Goal: Transaction & Acquisition: Purchase product/service

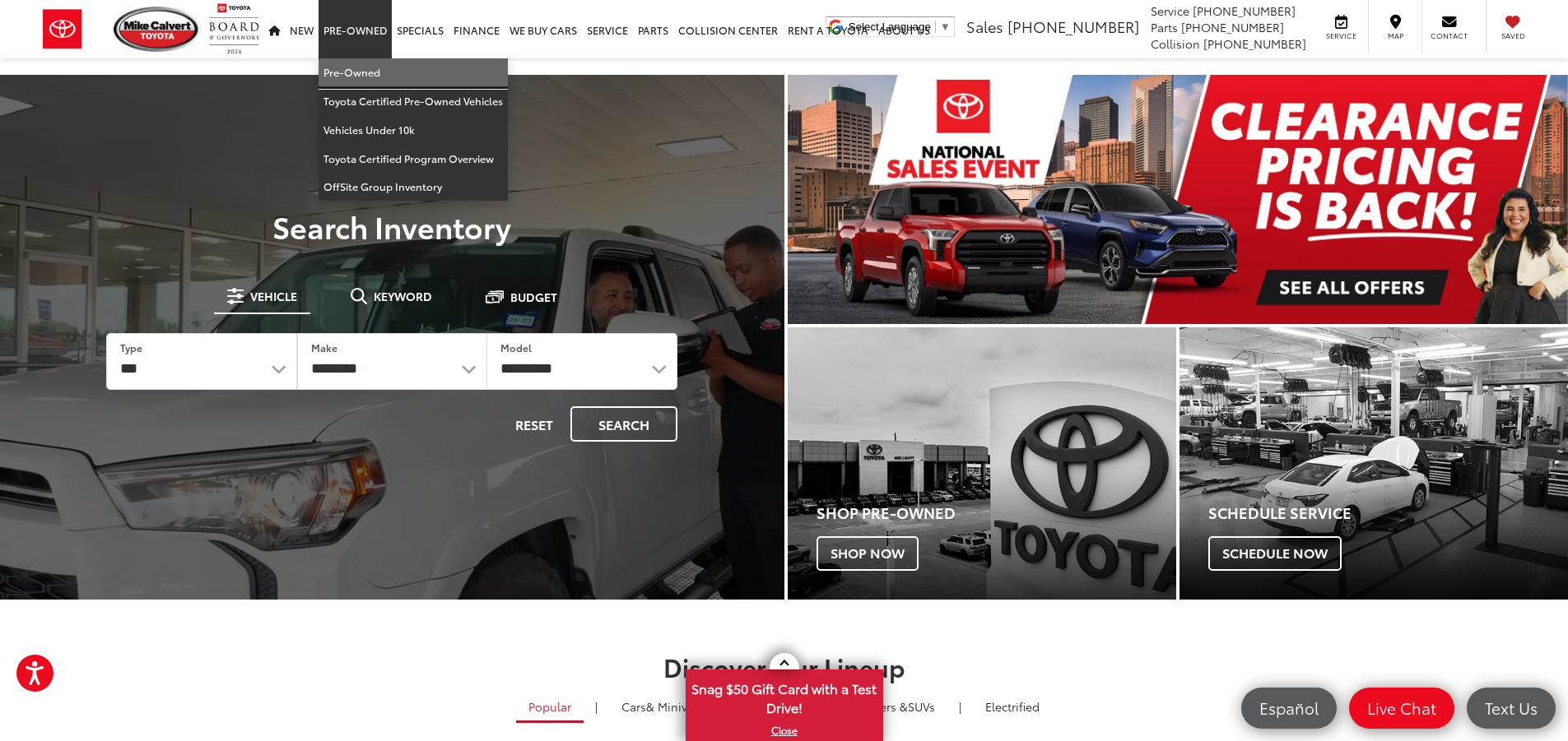
drag, startPoint x: 364, startPoint y: 74, endPoint x: 386, endPoint y: 126, distance: 56.5
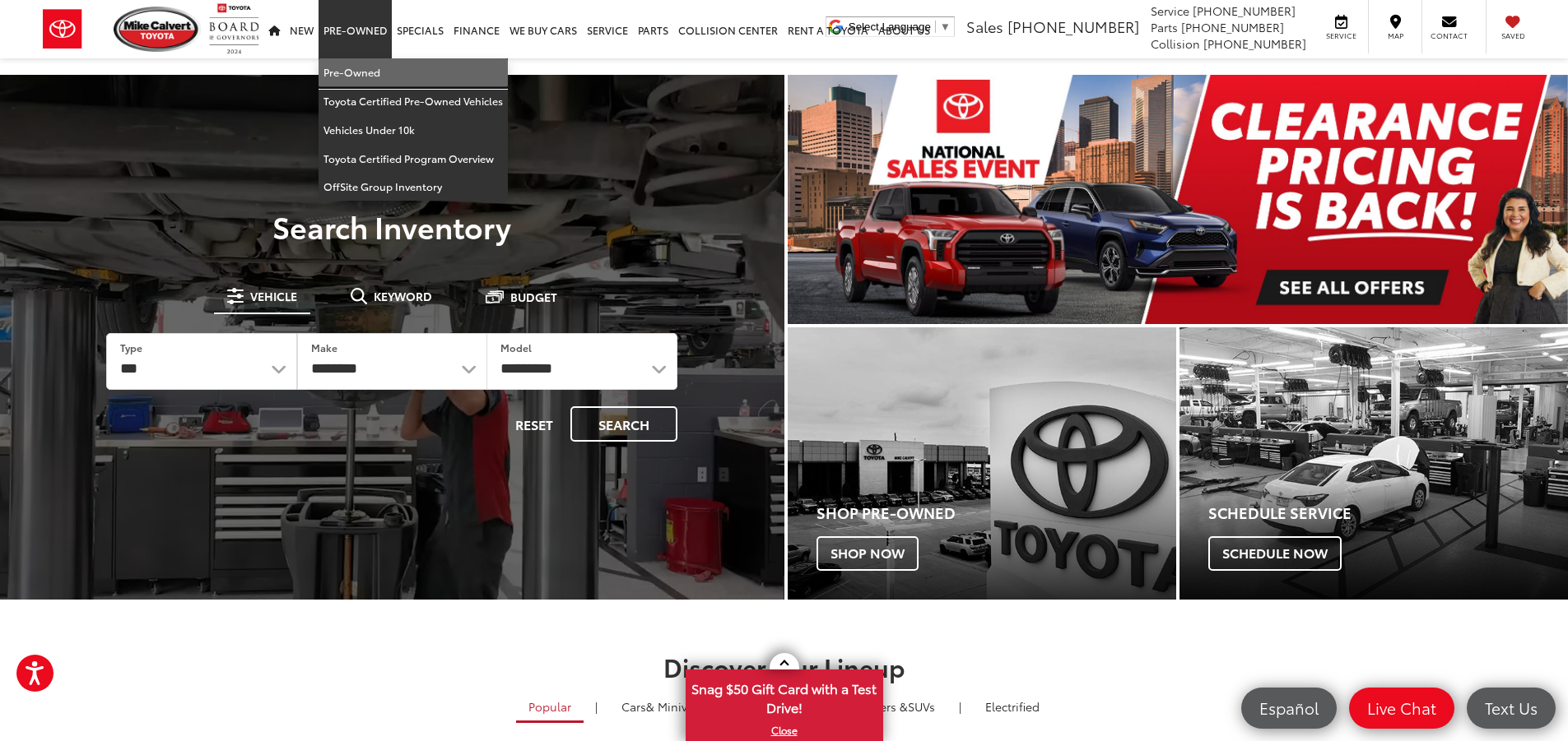
click at [363, 75] on link "Pre-Owned" at bounding box center [413, 73] width 189 height 29
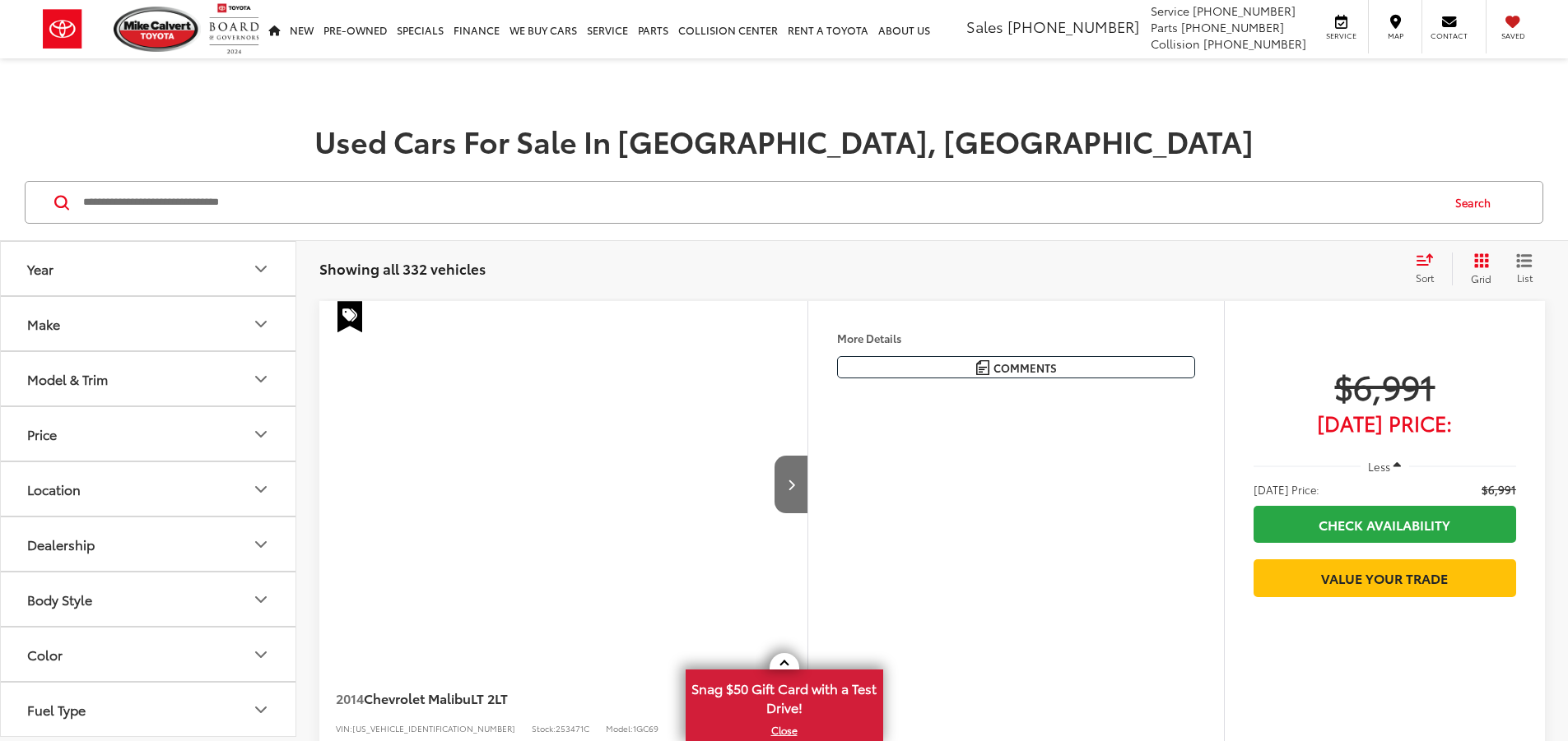
click at [273, 216] on input "Search by Make, Model, or Keyword" at bounding box center [760, 203] width 1358 height 39
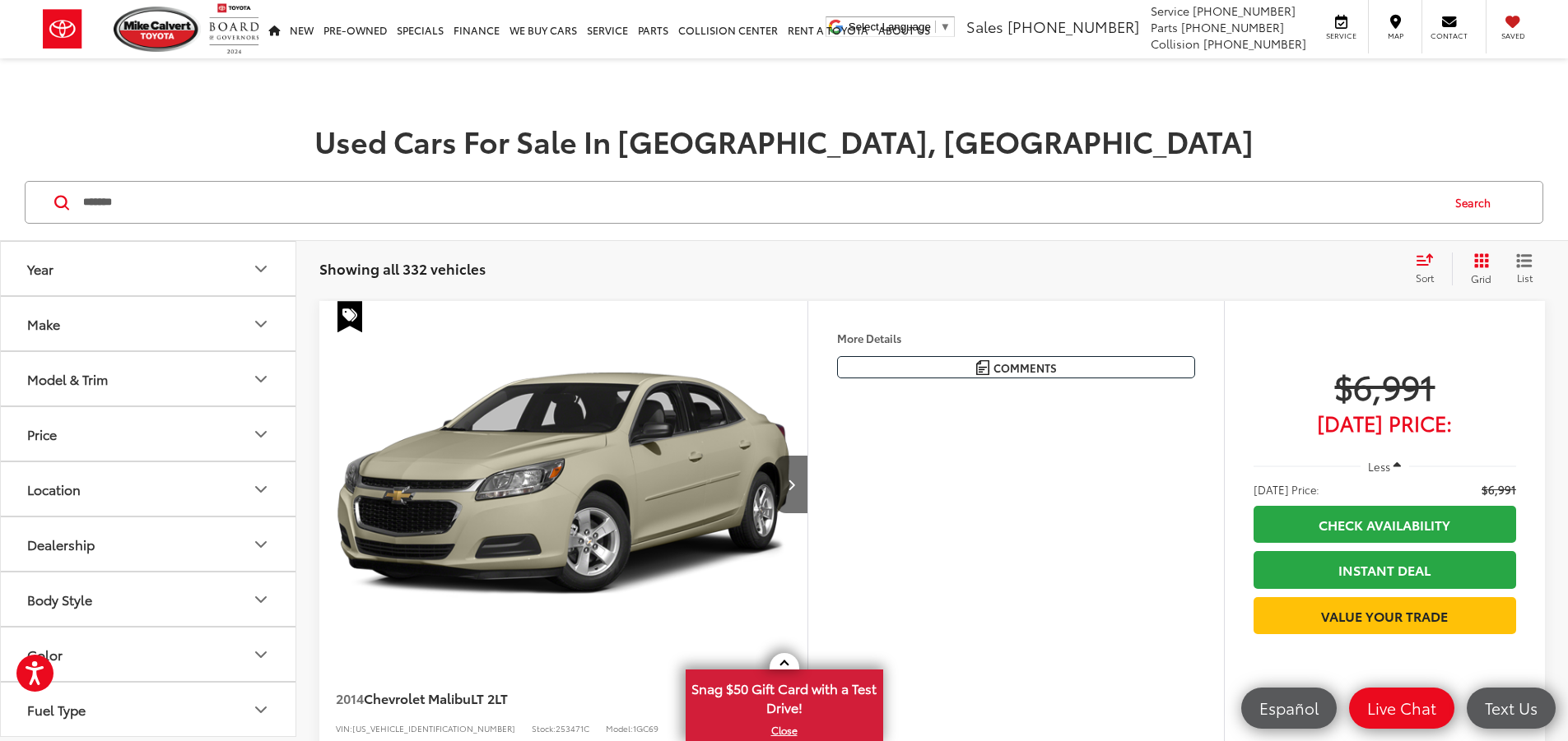
type input "*******"
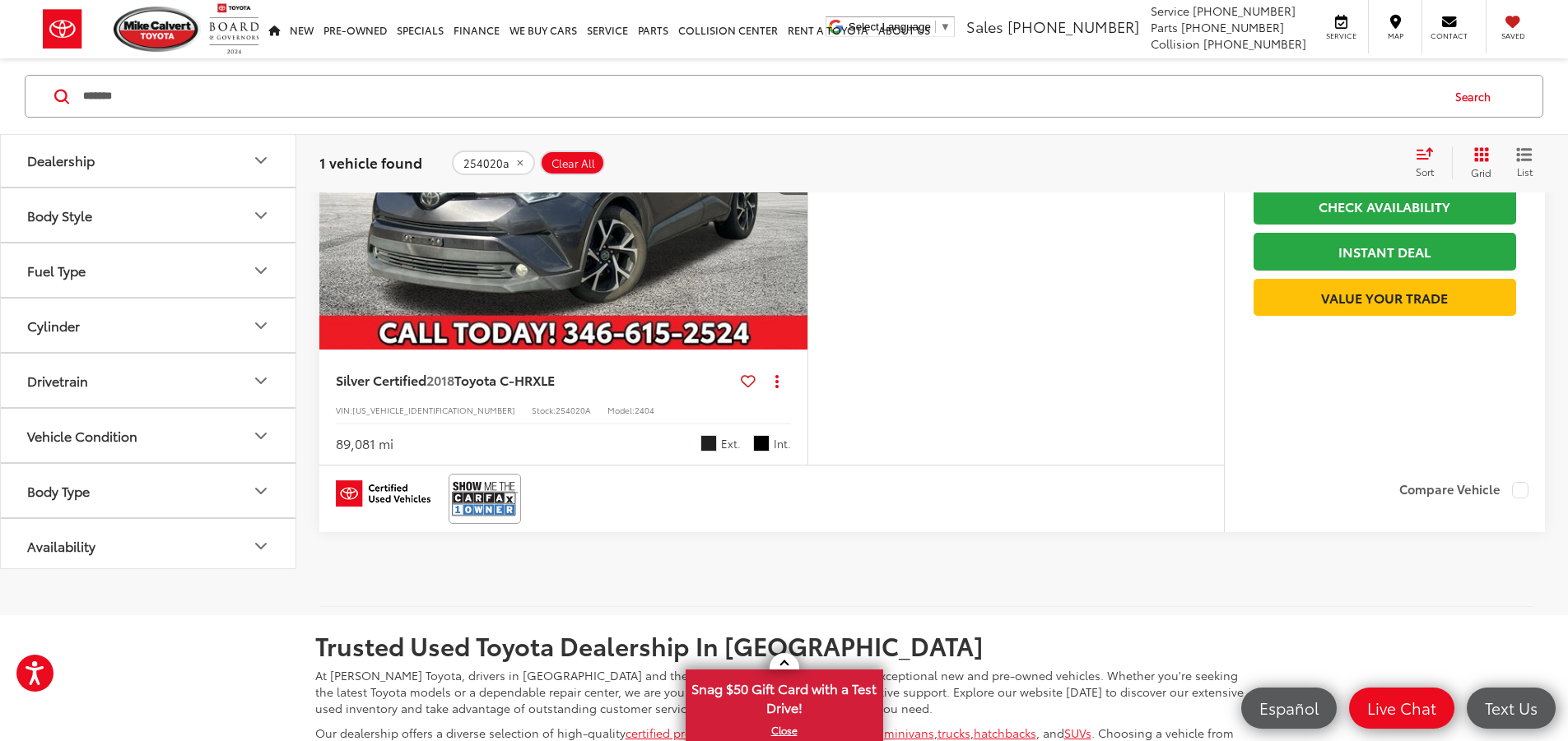
scroll to position [329, 0]
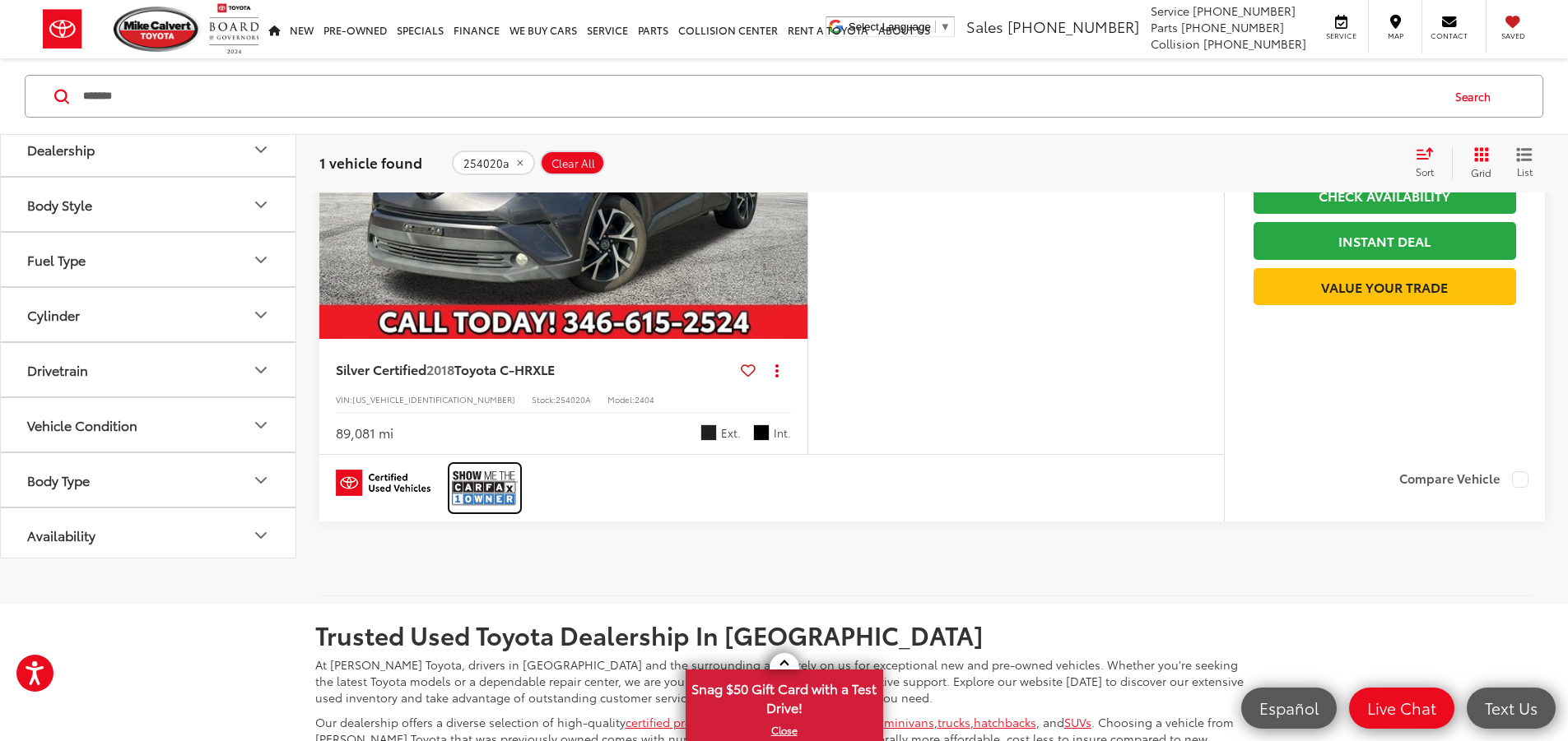
click at [486, 510] on img at bounding box center [485, 488] width 66 height 44
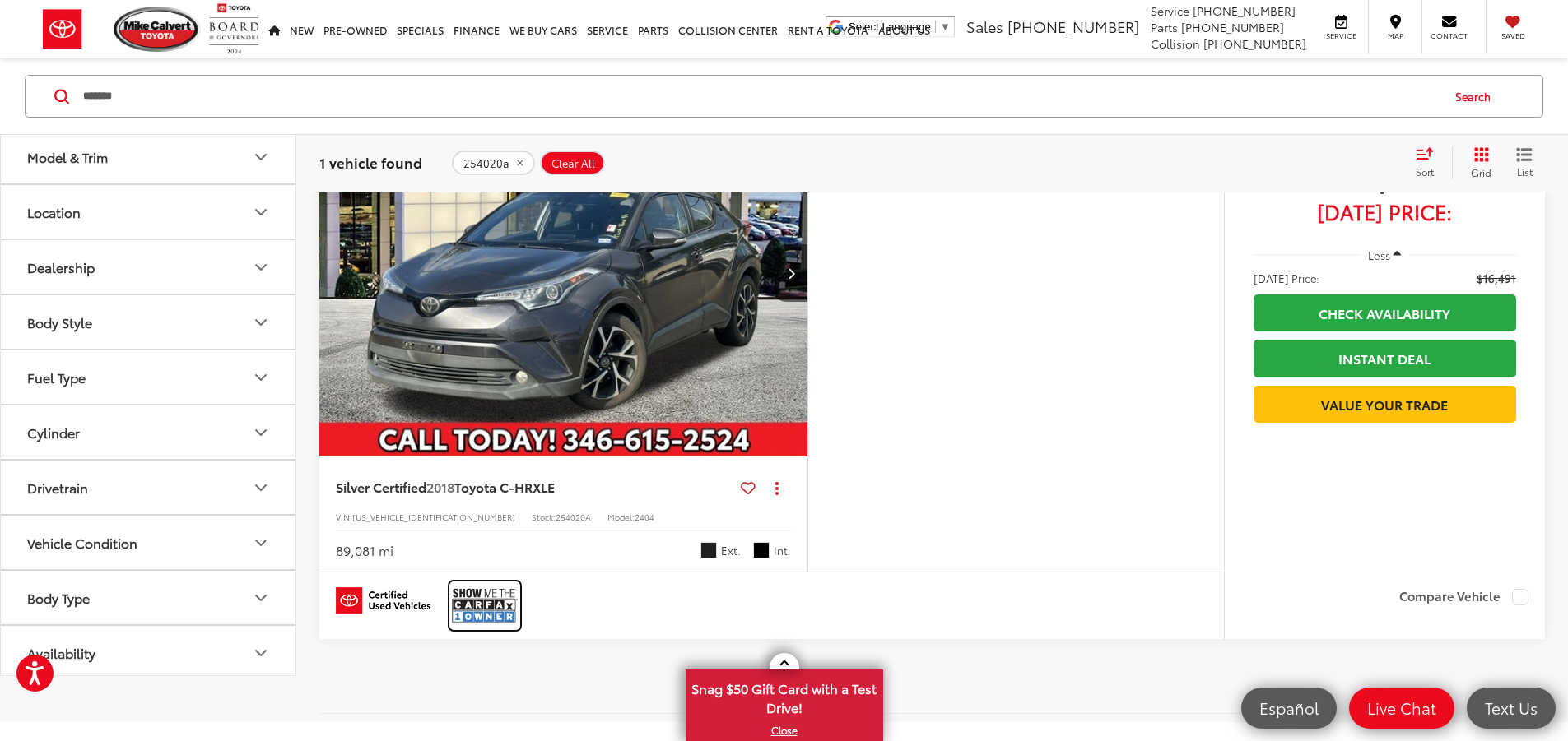
scroll to position [0, 0]
